Goal: Information Seeking & Learning: Find specific fact

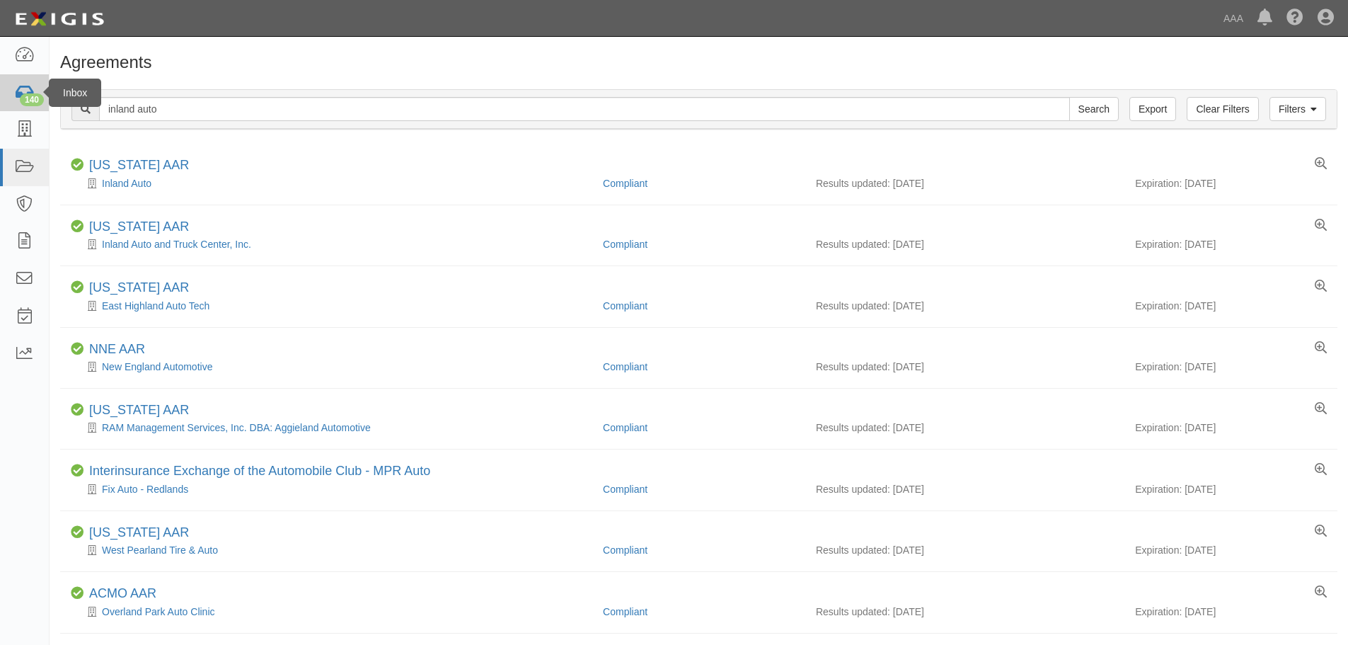
click at [38, 110] on body "Toggle navigation Dashboard 140 Inbox Parties Agreements Coverages Documents Me…" at bounding box center [674, 592] width 1348 height 1185
type input "redhawk"
click at [1069, 97] on input "Search" at bounding box center [1094, 109] width 50 height 24
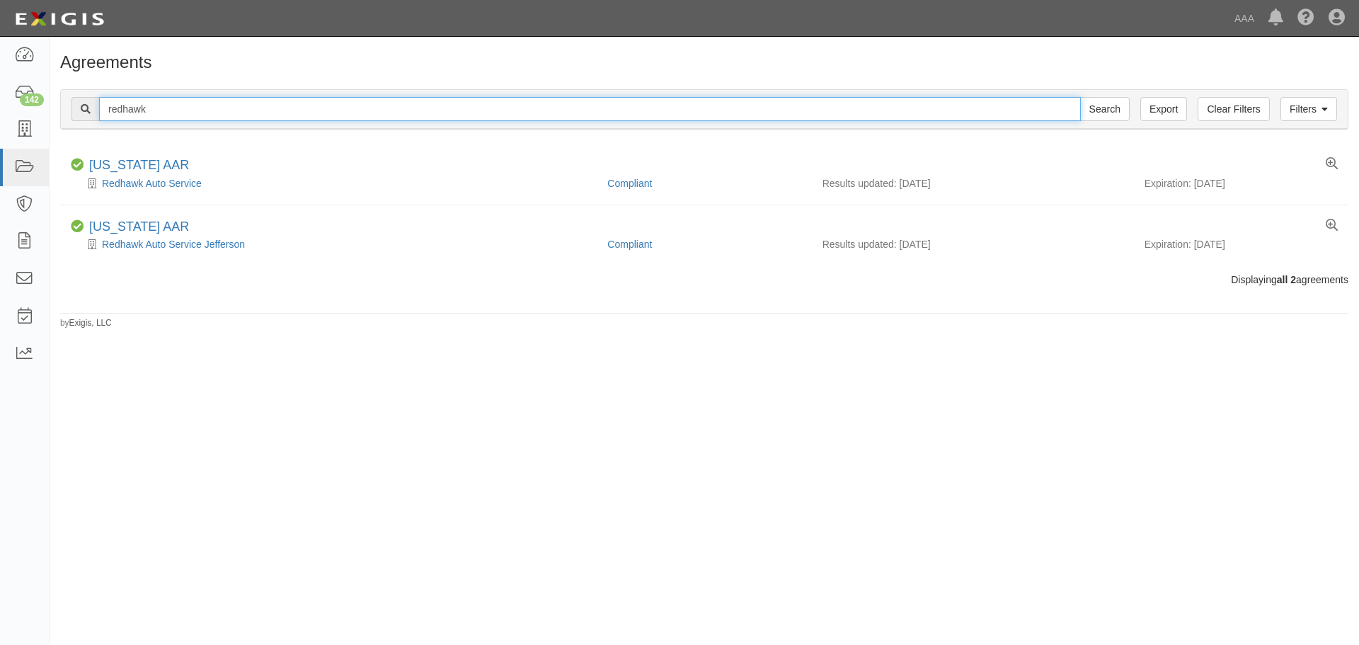
drag, startPoint x: 188, startPoint y: 106, endPoint x: 62, endPoint y: 101, distance: 125.3
click at [62, 101] on div "Filters Clear Filters Export redhawk Search Filters" at bounding box center [704, 109] width 1286 height 39
type input "west esc"
click at [1080, 97] on input "Search" at bounding box center [1105, 109] width 50 height 24
